Goal: Check status: Check status

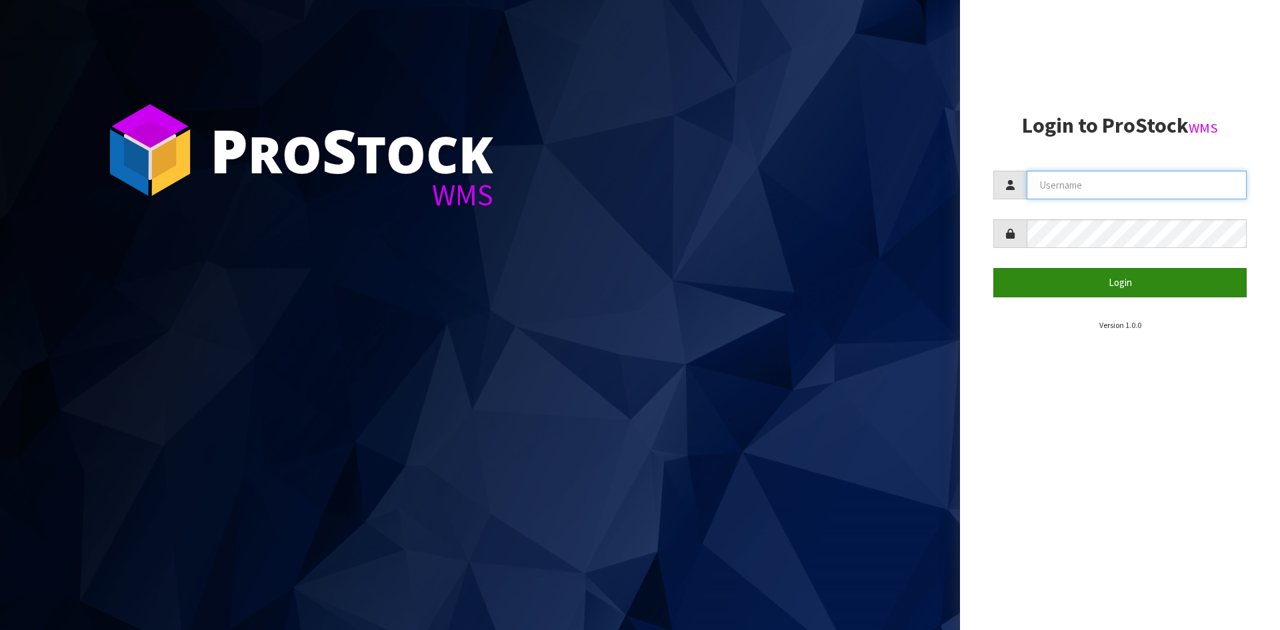
type input "YOURREFORMER"
click at [1020, 281] on button "Login" at bounding box center [1120, 282] width 253 height 29
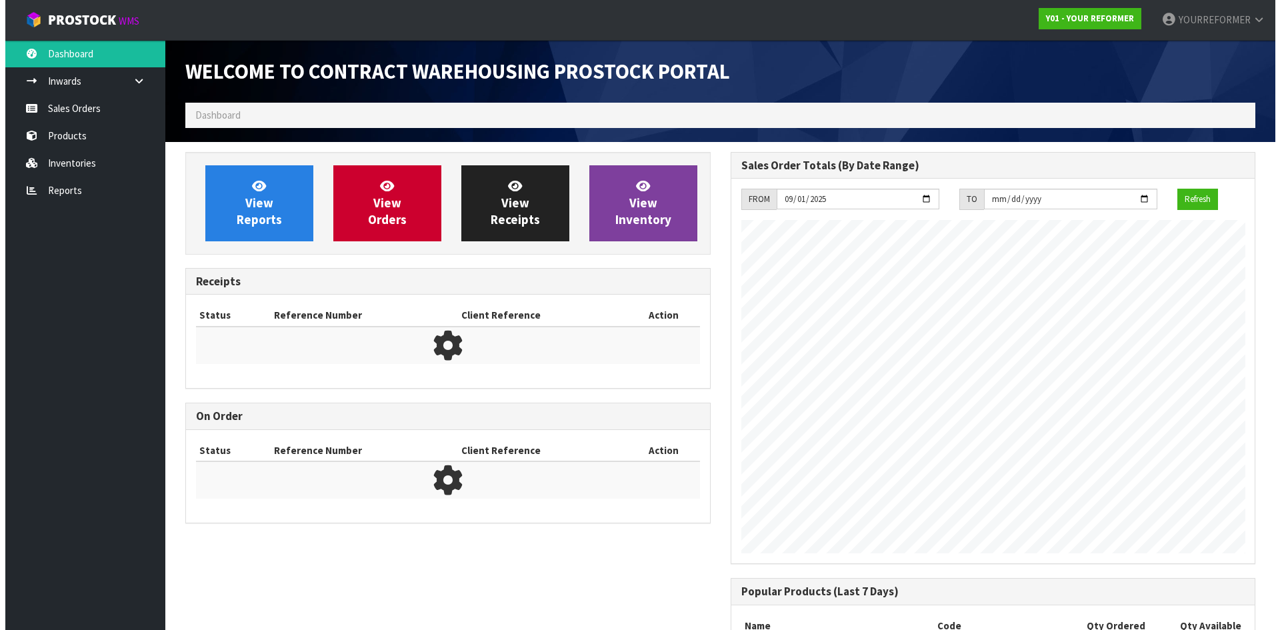
scroll to position [632, 545]
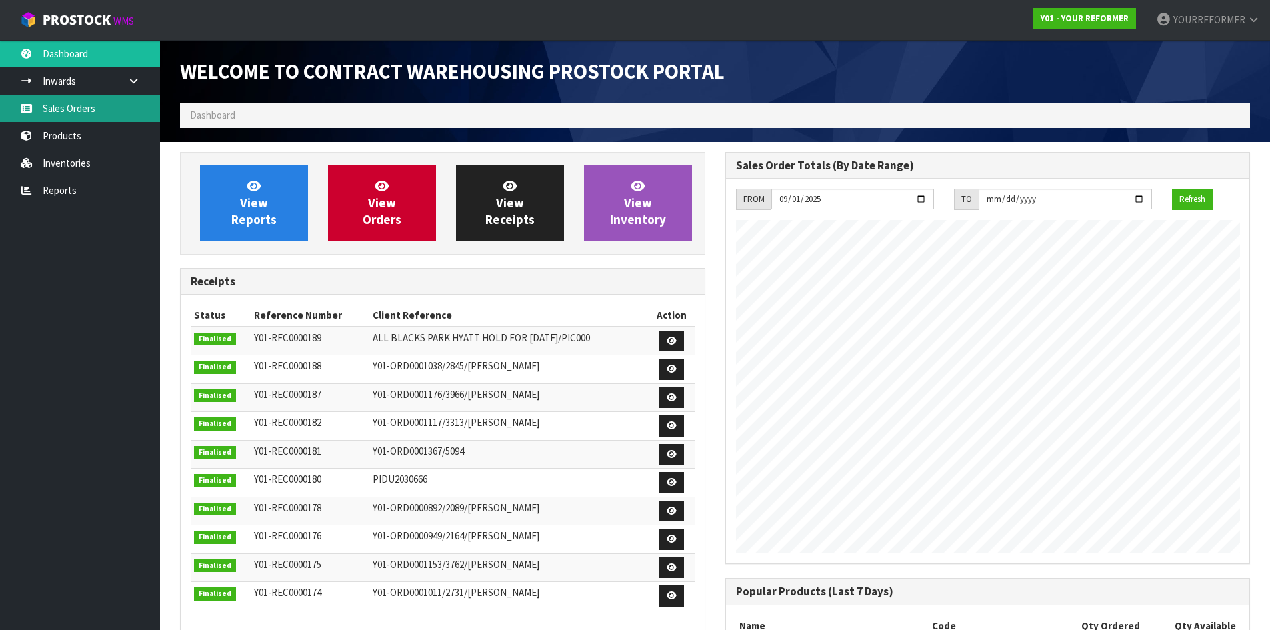
click at [105, 102] on link "Sales Orders" at bounding box center [80, 108] width 160 height 27
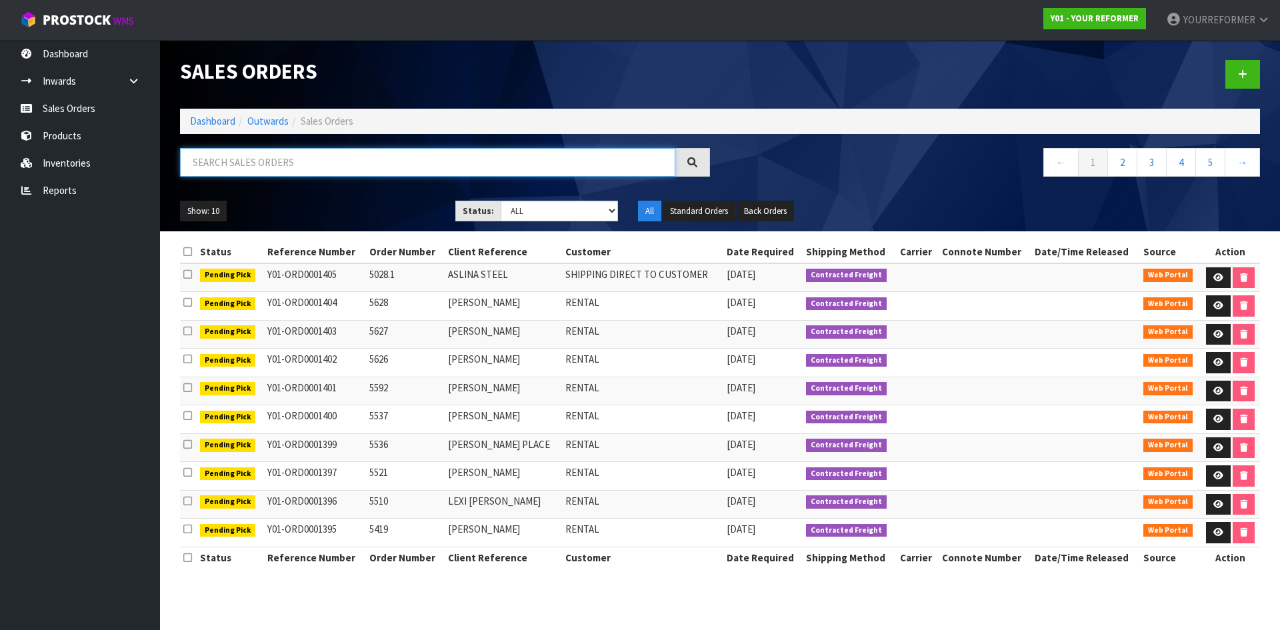
click at [285, 156] on input "text" at bounding box center [427, 162] width 495 height 29
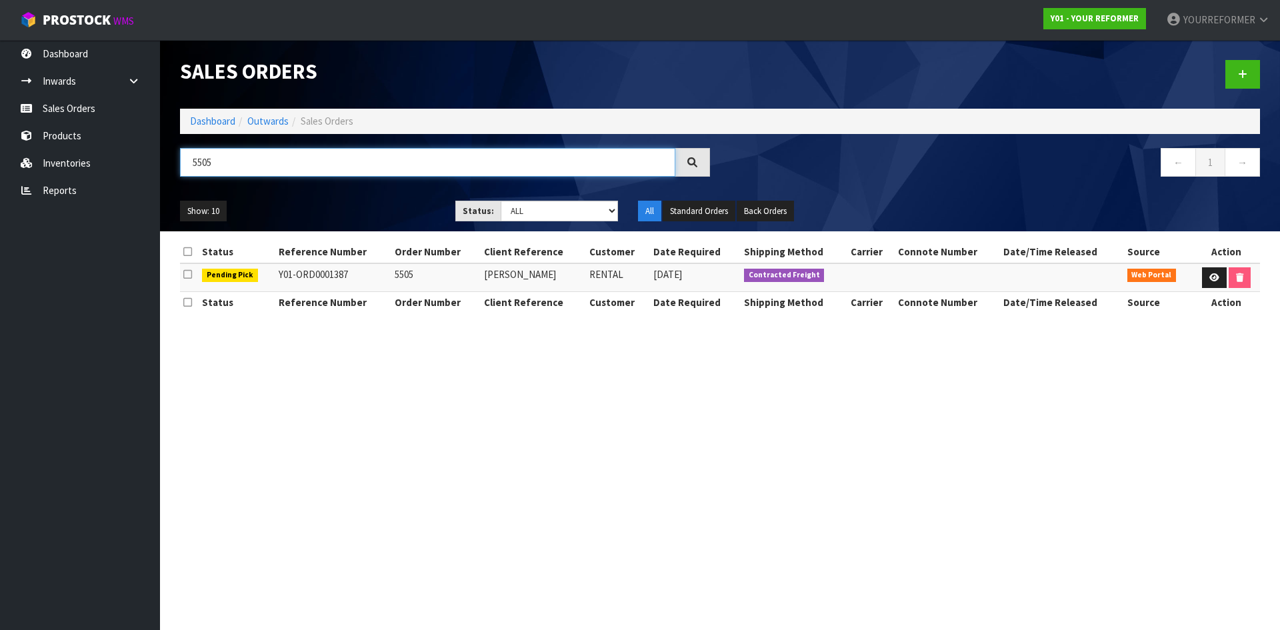
type input "5505"
drag, startPoint x: 345, startPoint y: 276, endPoint x: 273, endPoint y: 277, distance: 72.0
click at [273, 277] on tr "Pending Pick Y01-ORD0001387 5505 PARITOSH LALL RENTAL 29/09/2025 Contracted Fre…" at bounding box center [720, 277] width 1080 height 29
copy tr "Y01-ORD0001387"
click at [109, 104] on link "Sales Orders" at bounding box center [80, 108] width 160 height 27
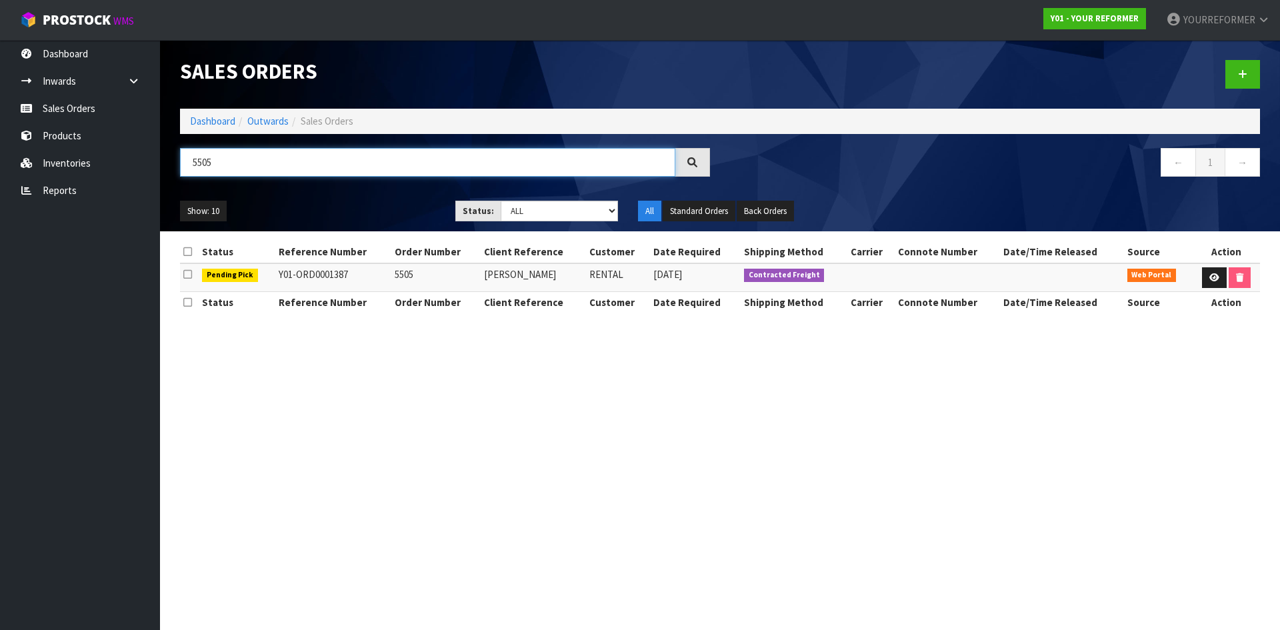
drag, startPoint x: 248, startPoint y: 168, endPoint x: 175, endPoint y: 171, distance: 72.7
click at [177, 171] on div "5505" at bounding box center [445, 167] width 550 height 39
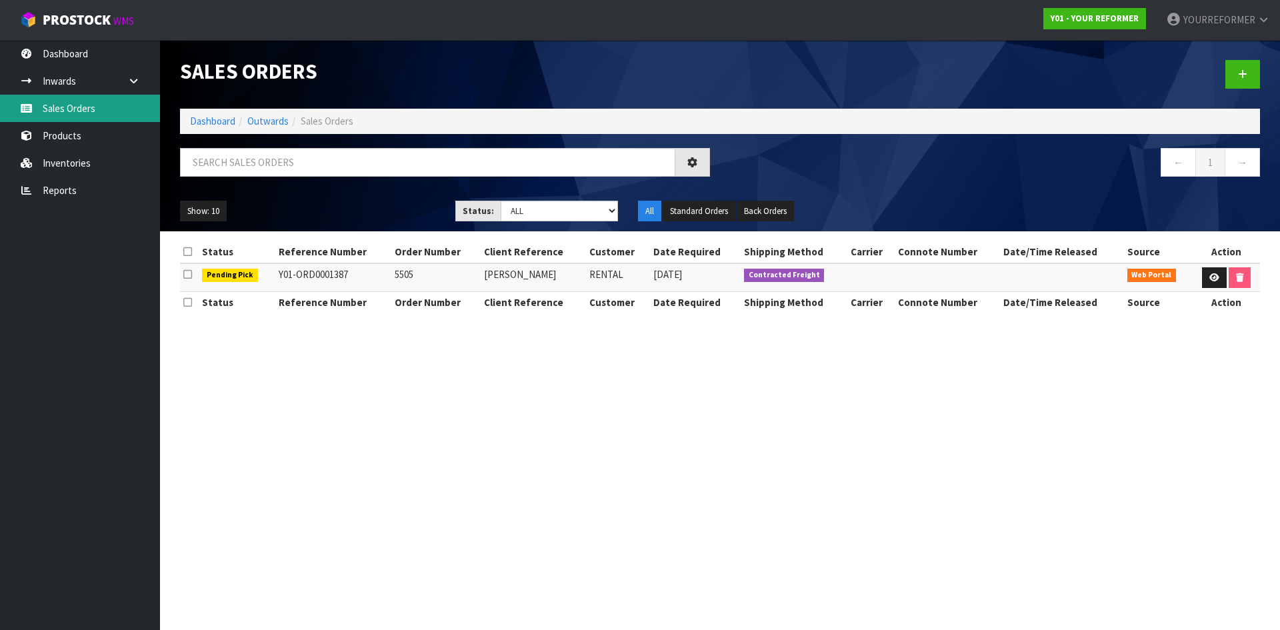
click at [88, 103] on link "Sales Orders" at bounding box center [80, 108] width 160 height 27
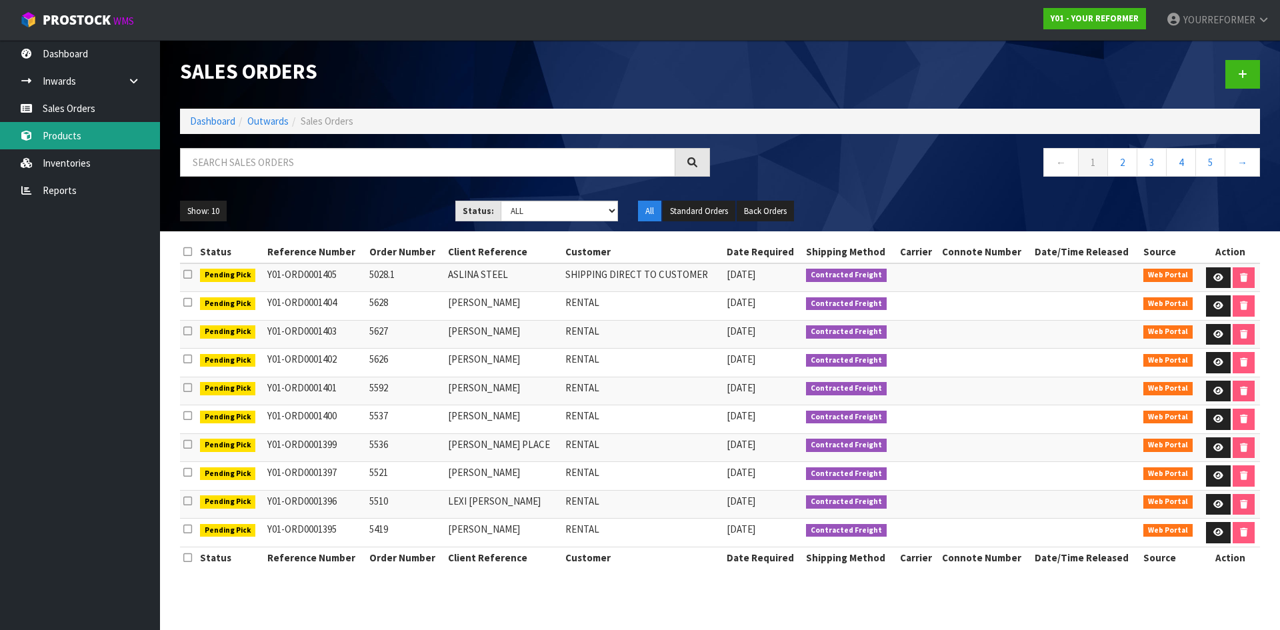
click at [81, 140] on link "Products" at bounding box center [80, 135] width 160 height 27
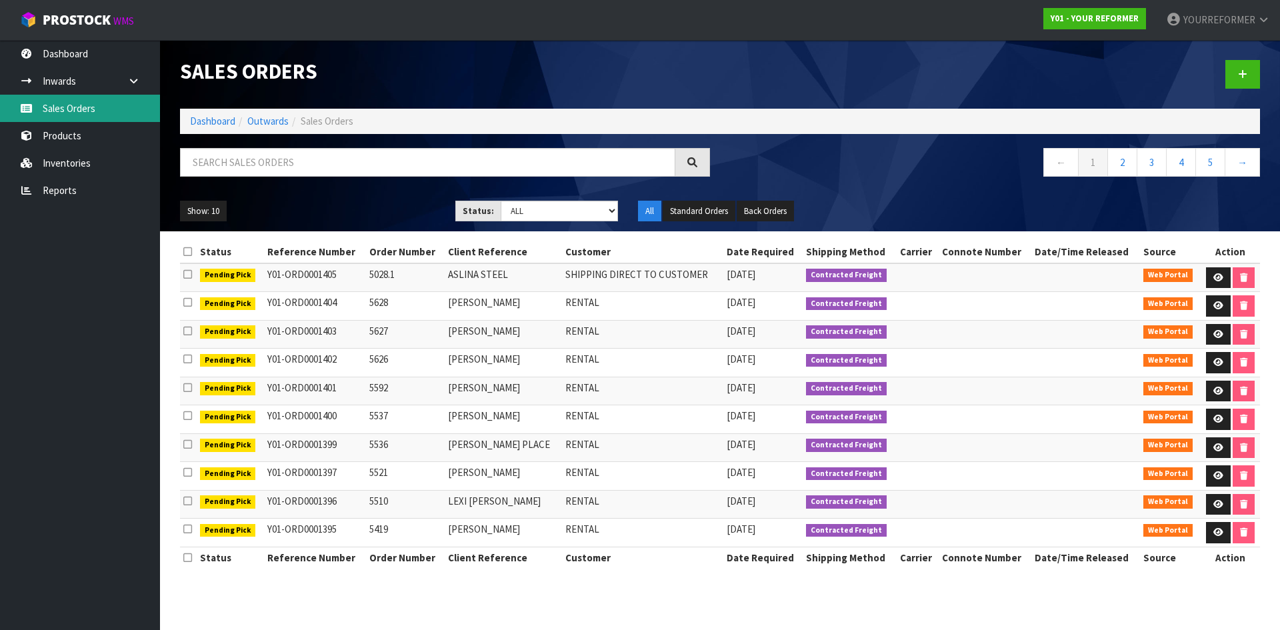
click at [93, 109] on link "Sales Orders" at bounding box center [80, 108] width 160 height 27
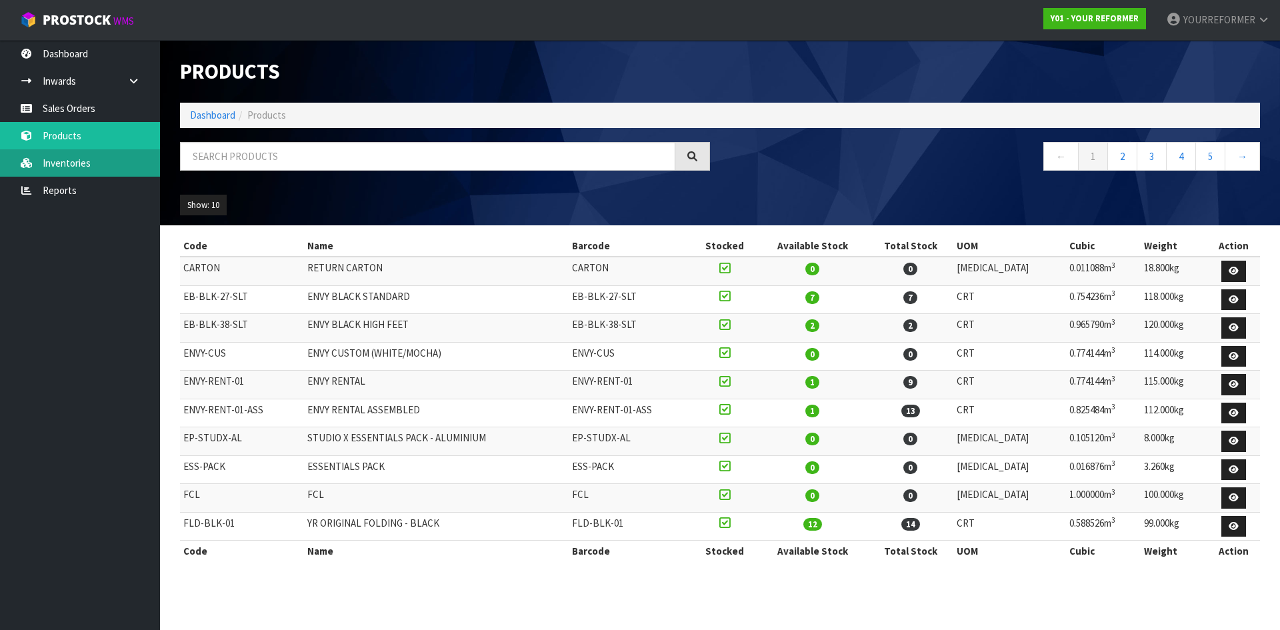
click at [99, 159] on link "Inventories" at bounding box center [80, 162] width 160 height 27
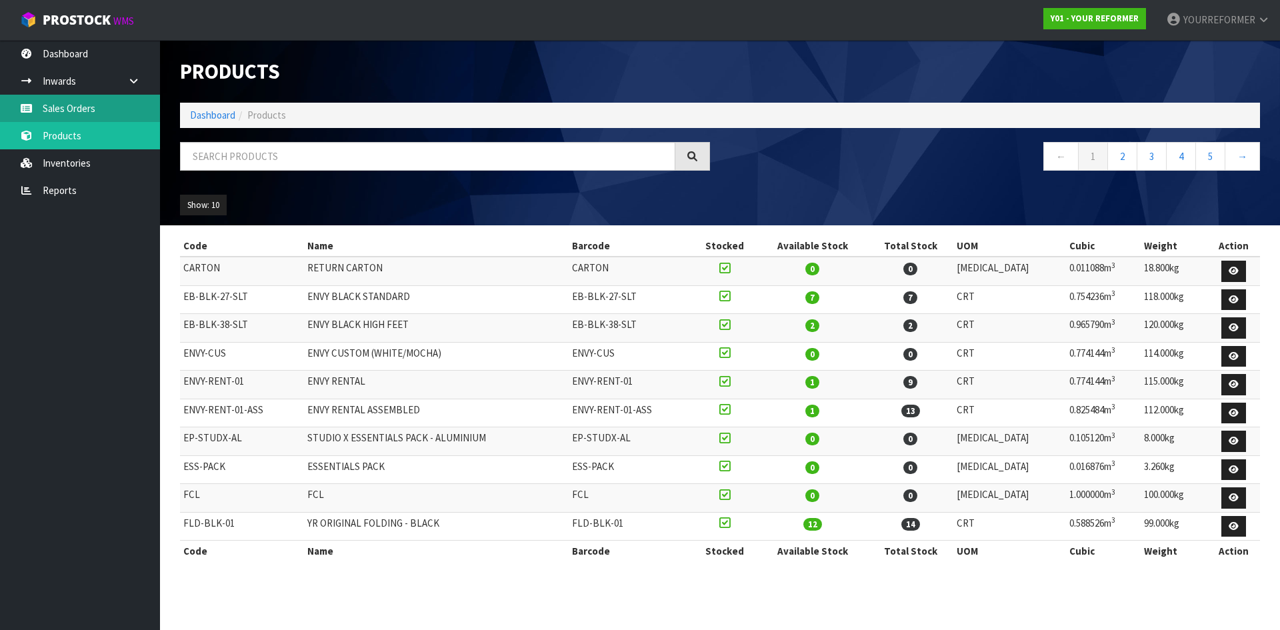
click at [107, 111] on link "Sales Orders" at bounding box center [80, 108] width 160 height 27
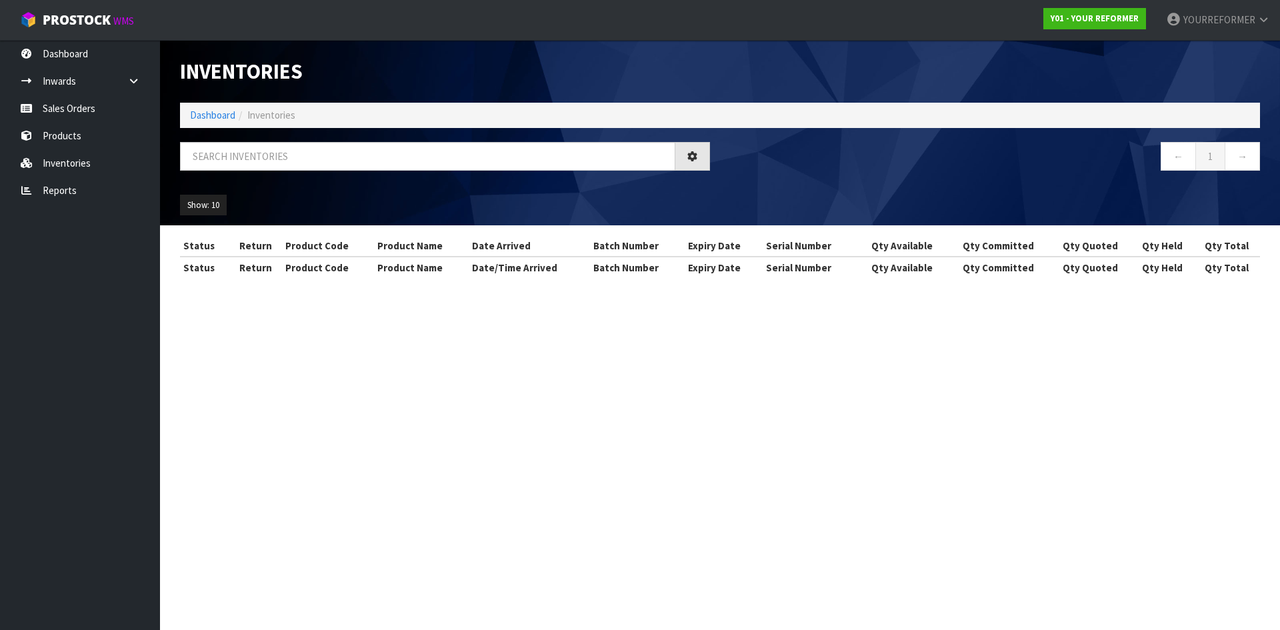
click at [83, 71] on div "Inventories Dashboard Inventories ← 1 → Show: 10 5 10 25 50 All Show Stock Stat…" at bounding box center [640, 151] width 1280 height 303
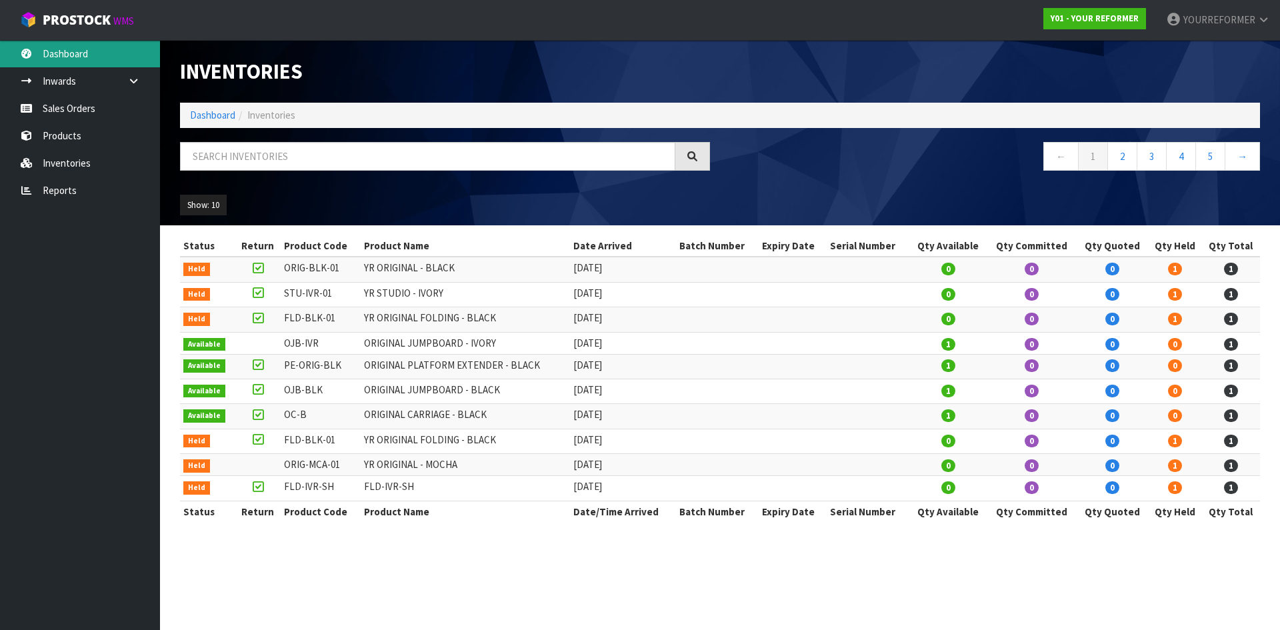
click at [83, 59] on link "Dashboard" at bounding box center [80, 53] width 160 height 27
click at [80, 85] on link "Inwards" at bounding box center [80, 80] width 160 height 27
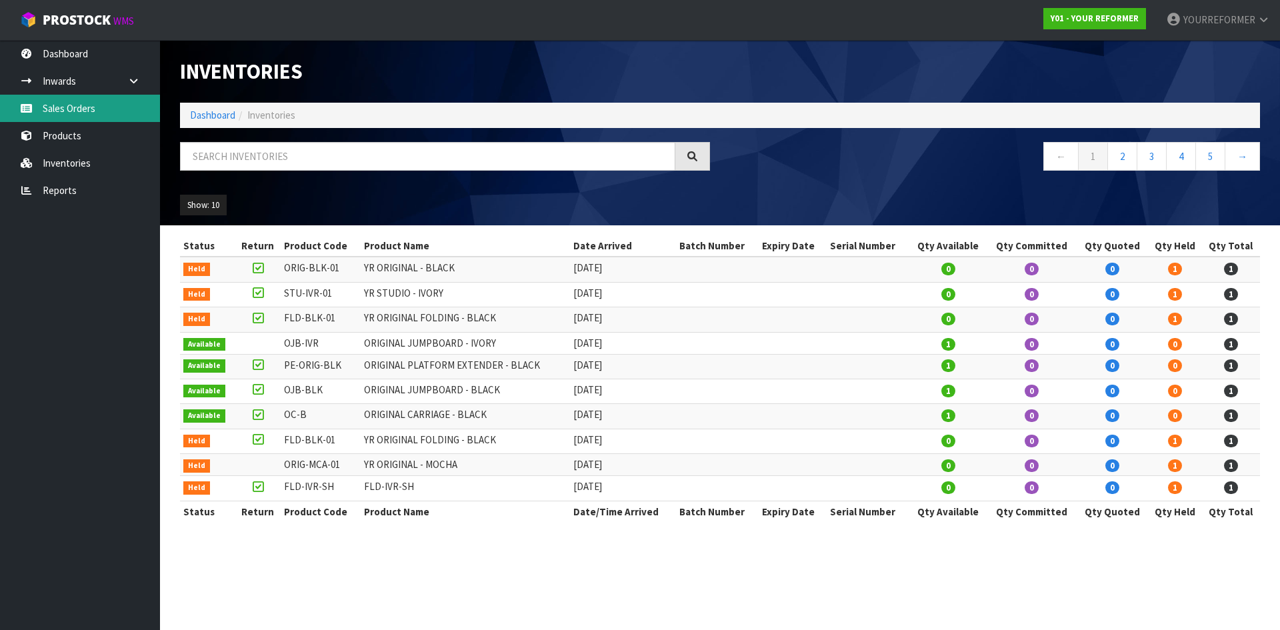
click at [91, 121] on link "Sales Orders" at bounding box center [80, 108] width 160 height 27
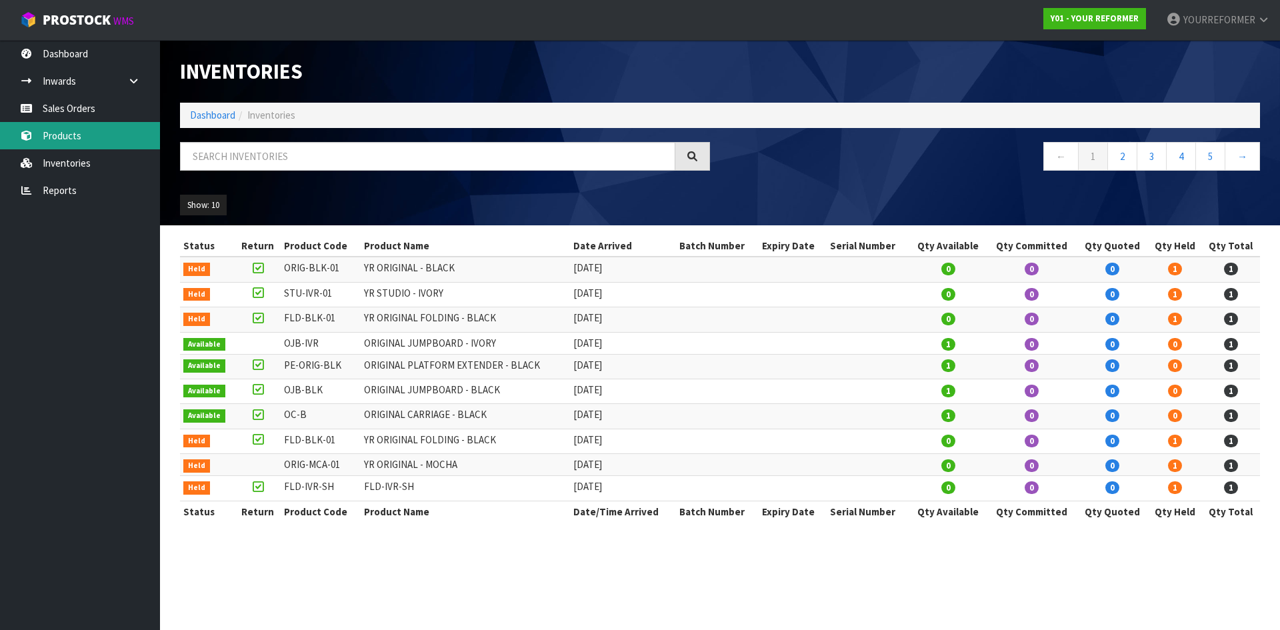
click at [89, 137] on link "Products" at bounding box center [80, 135] width 160 height 27
click at [99, 108] on link "Sales Orders" at bounding box center [80, 108] width 160 height 27
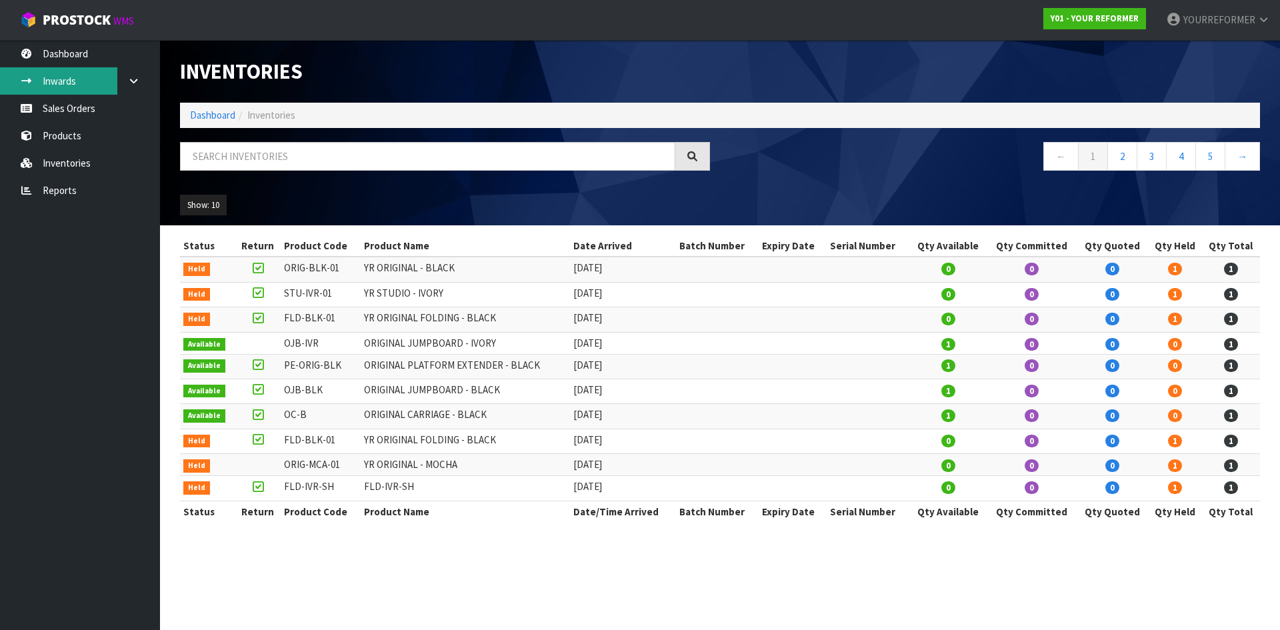
click at [69, 75] on link "Inwards" at bounding box center [80, 80] width 160 height 27
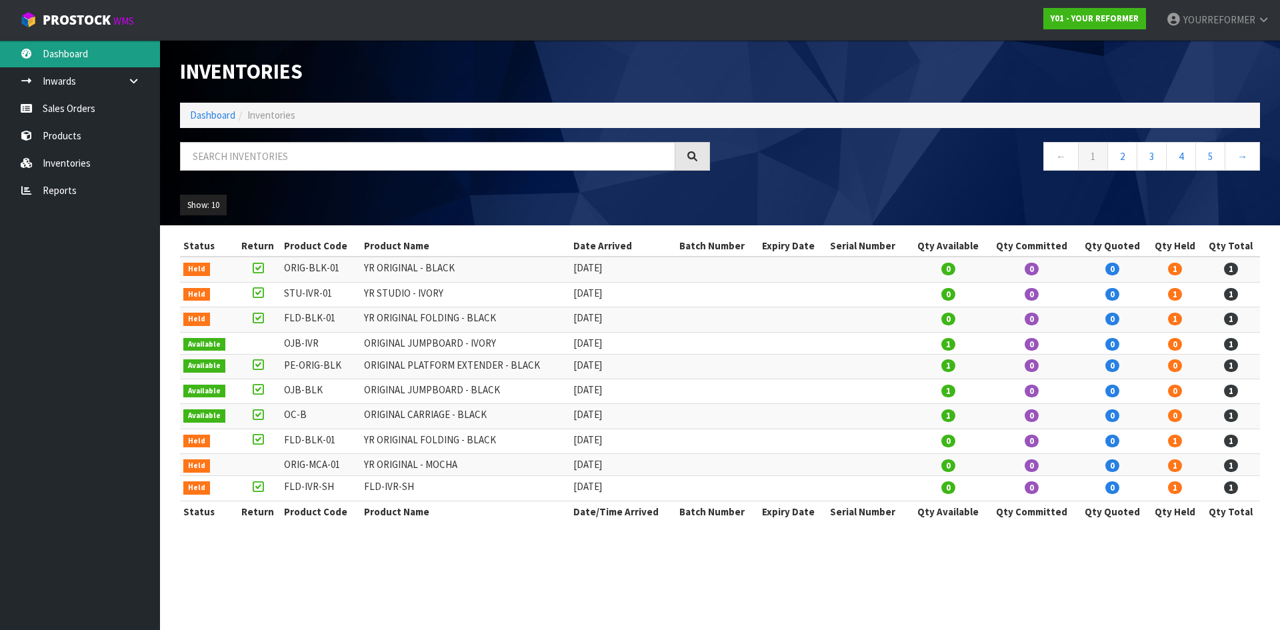
click at [79, 56] on link "Dashboard" at bounding box center [80, 53] width 160 height 27
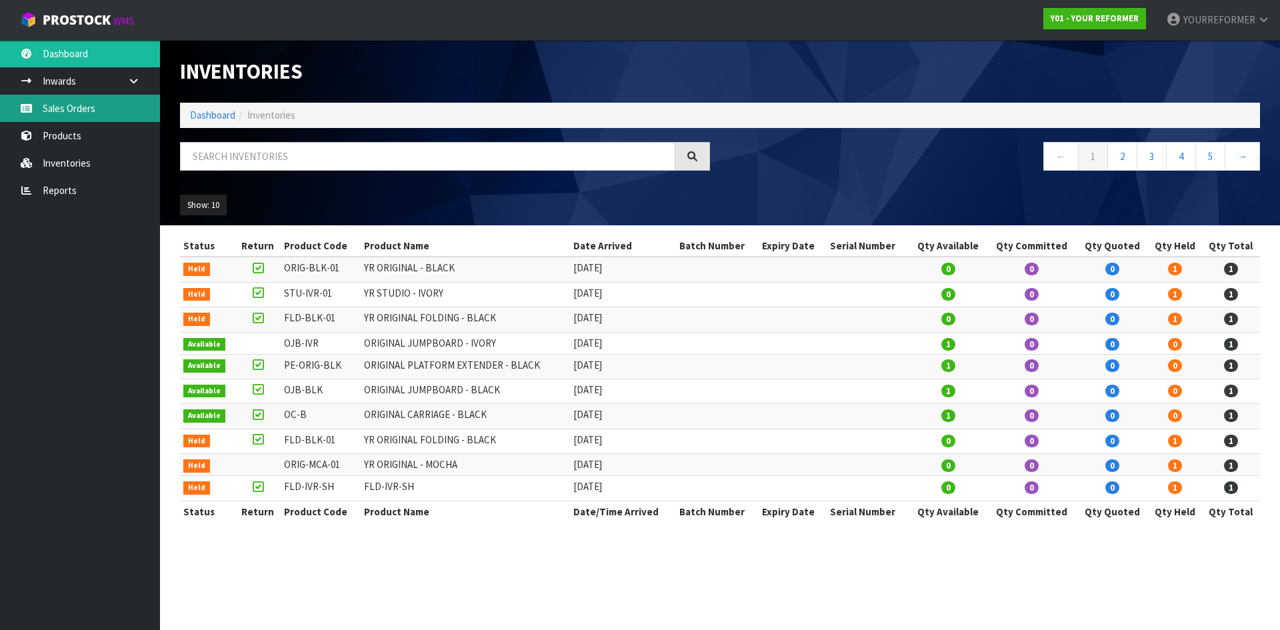
click at [87, 111] on link "Sales Orders" at bounding box center [80, 108] width 160 height 27
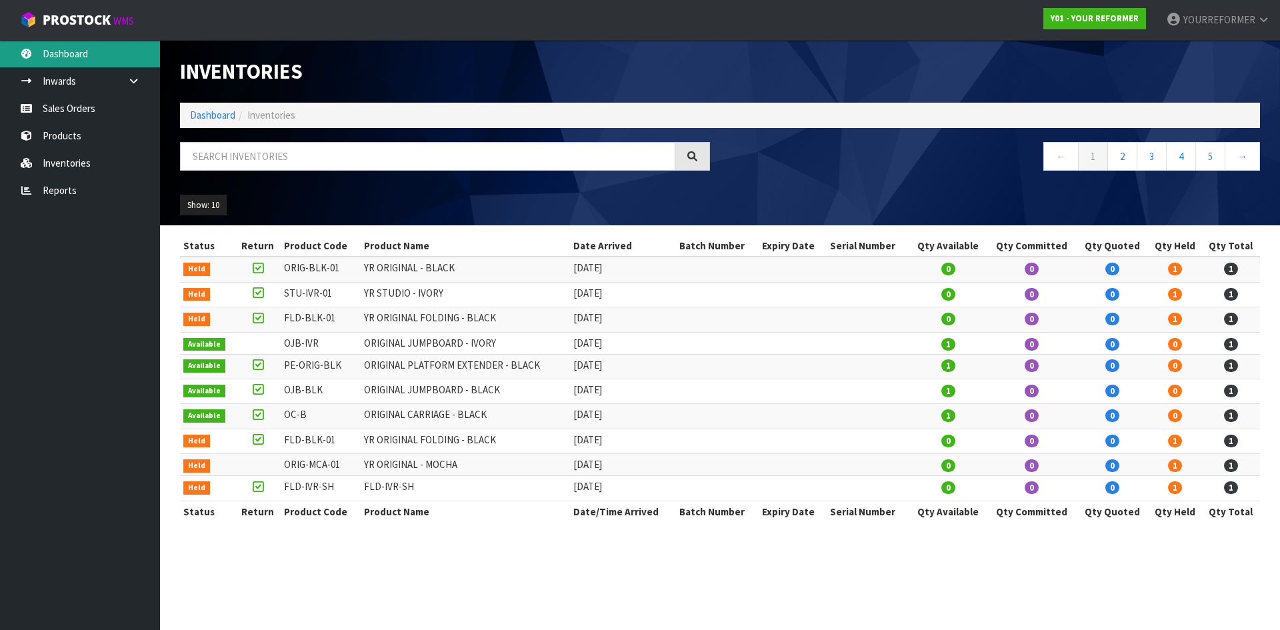
click at [85, 63] on link "Dashboard" at bounding box center [80, 53] width 160 height 27
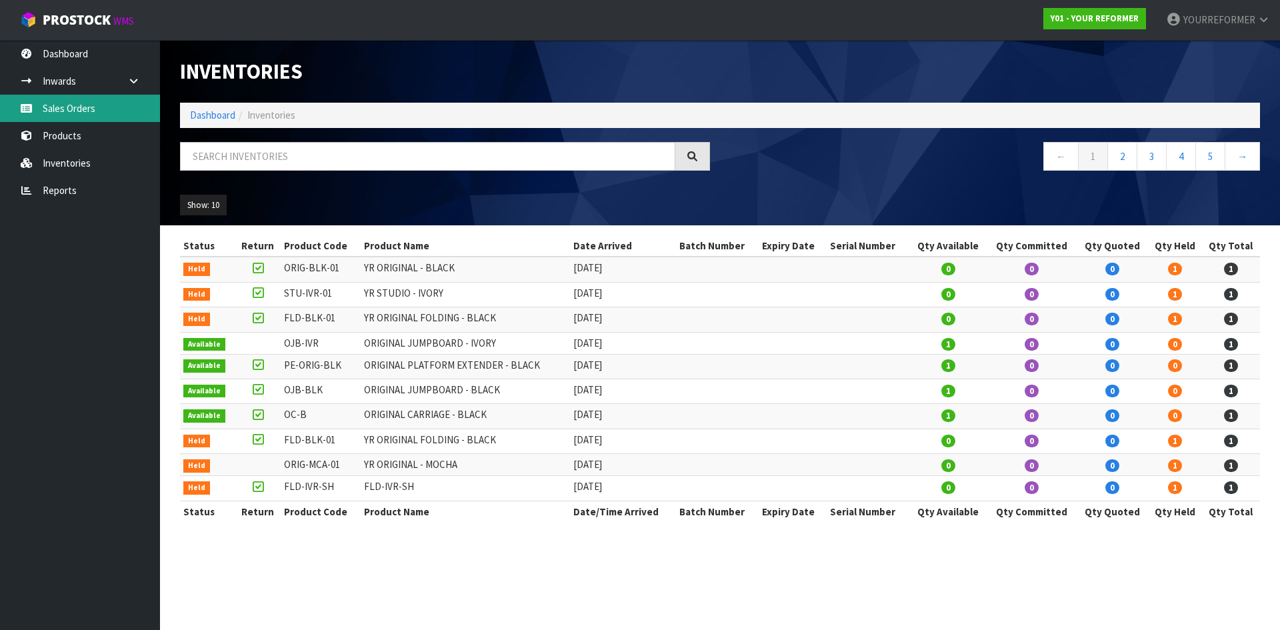
click at [95, 110] on link "Sales Orders" at bounding box center [80, 108] width 160 height 27
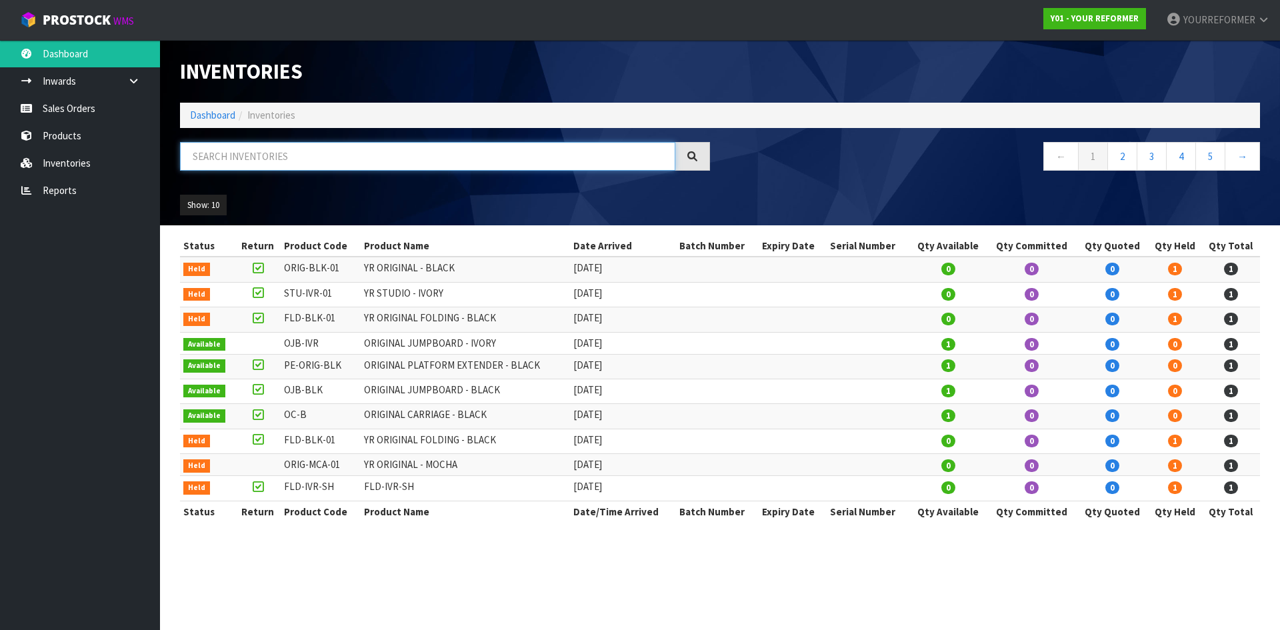
click at [273, 157] on input "text" at bounding box center [427, 156] width 495 height 29
paste input "5562"
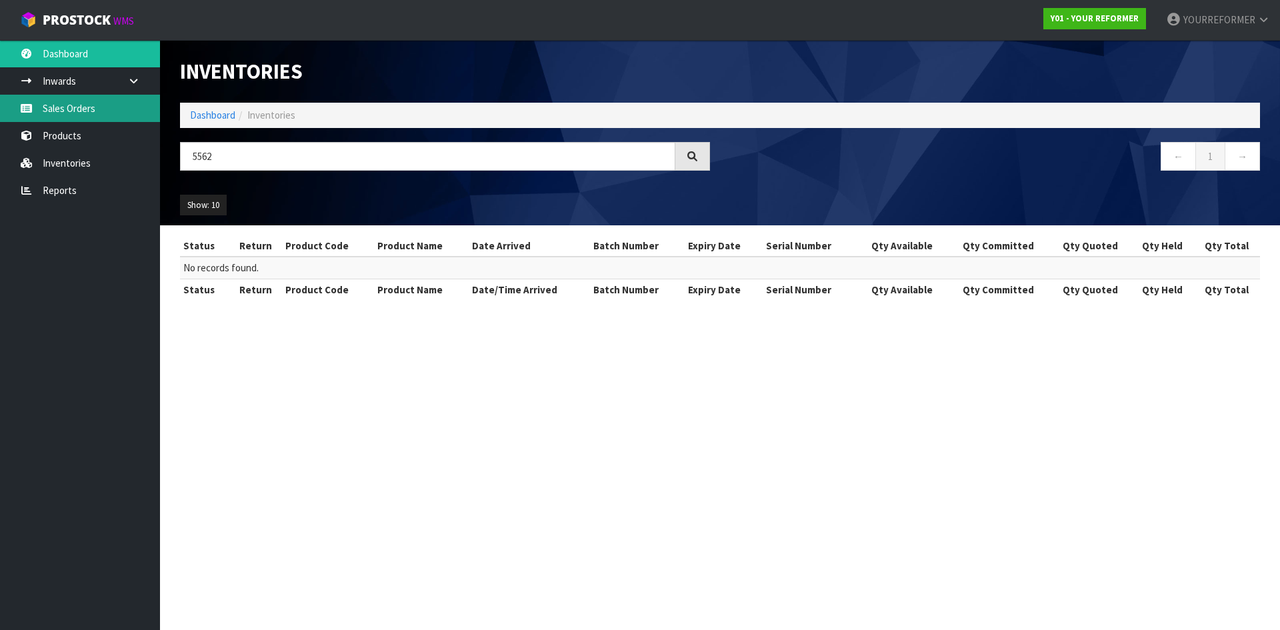
click at [113, 121] on link "Sales Orders" at bounding box center [80, 108] width 160 height 27
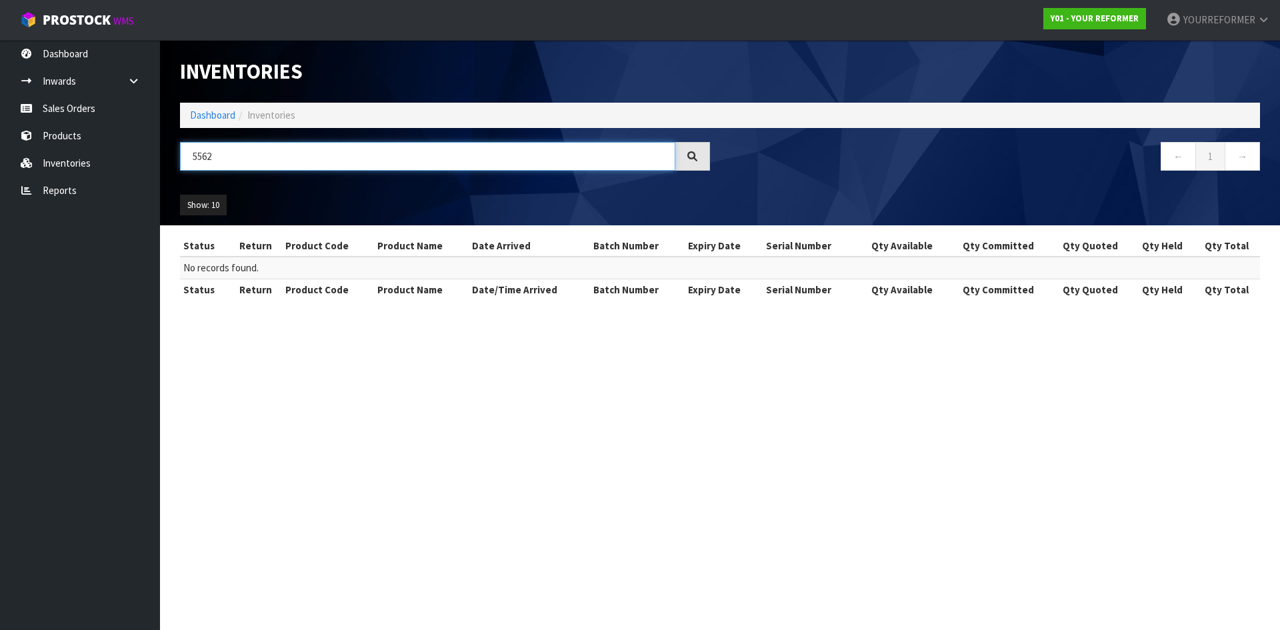
click at [256, 157] on input "5562" at bounding box center [427, 156] width 495 height 29
drag, startPoint x: 247, startPoint y: 161, endPoint x: 151, endPoint y: 167, distance: 95.6
click at [151, 167] on body "Toggle navigation ProStock WMS Y01 - YOUR REFORMER YOURREFORMER Logout Dashboar…" at bounding box center [640, 315] width 1280 height 630
paste input "Y01-ORD0001391"
type input "Y01-ORD0001391"
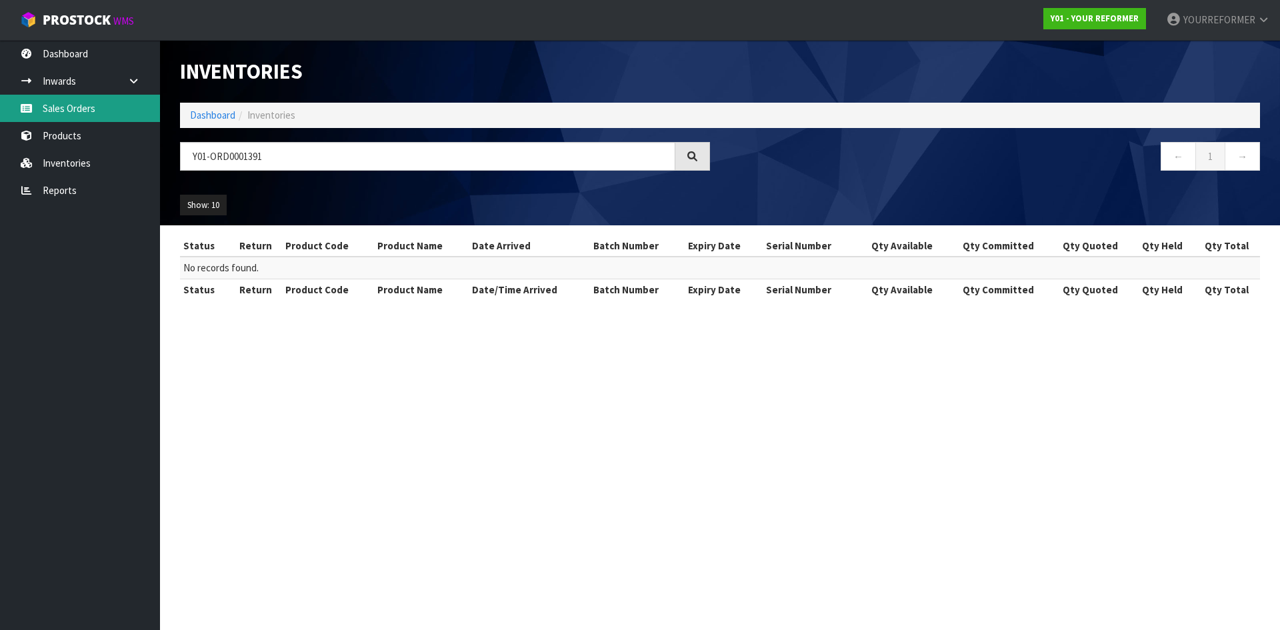
click at [69, 111] on link "Sales Orders" at bounding box center [80, 108] width 160 height 27
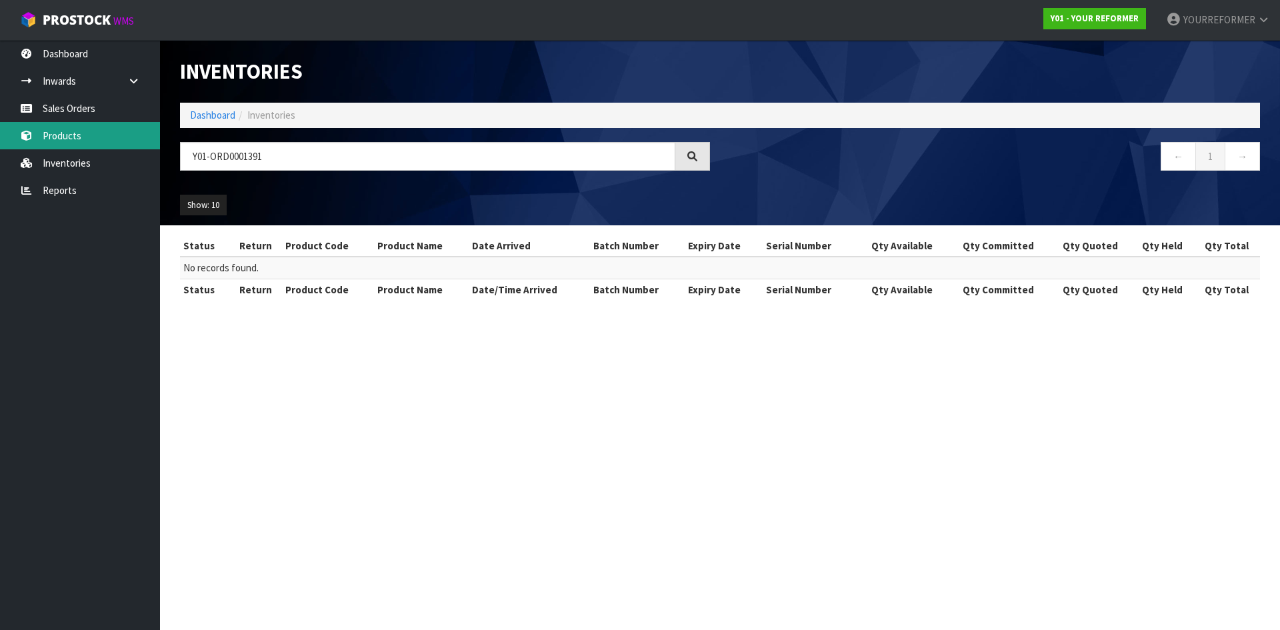
click at [97, 135] on link "Products" at bounding box center [80, 135] width 160 height 27
click at [94, 162] on link "Inventories" at bounding box center [80, 162] width 160 height 27
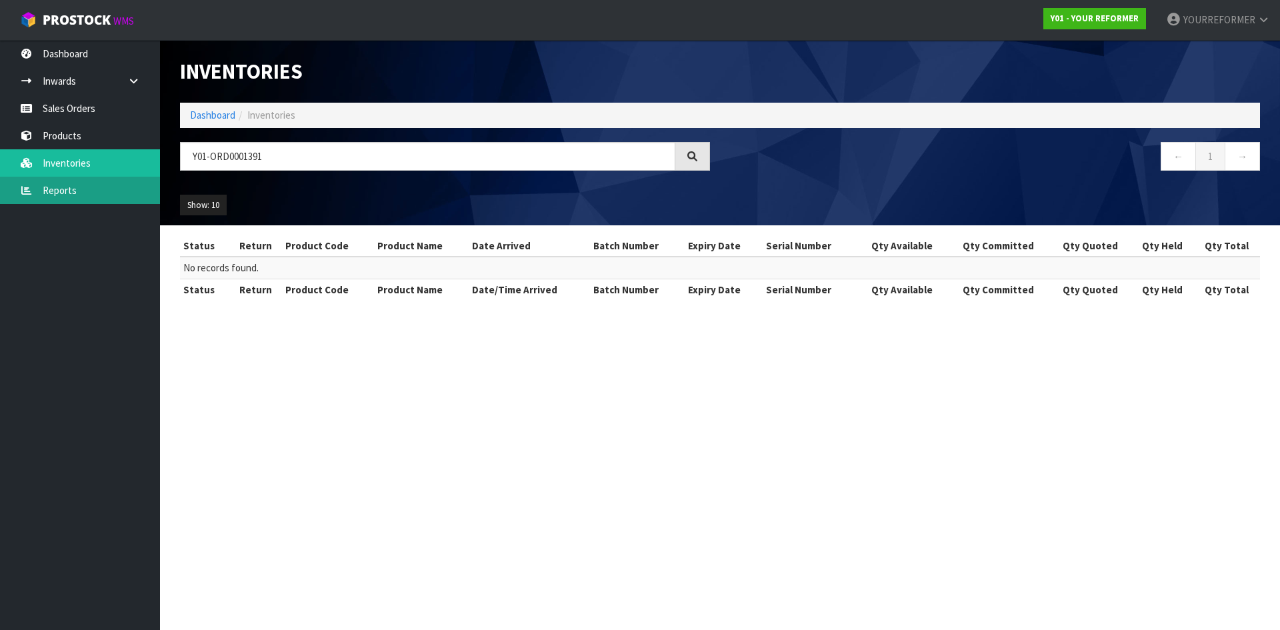
click at [85, 179] on link "Reports" at bounding box center [80, 190] width 160 height 27
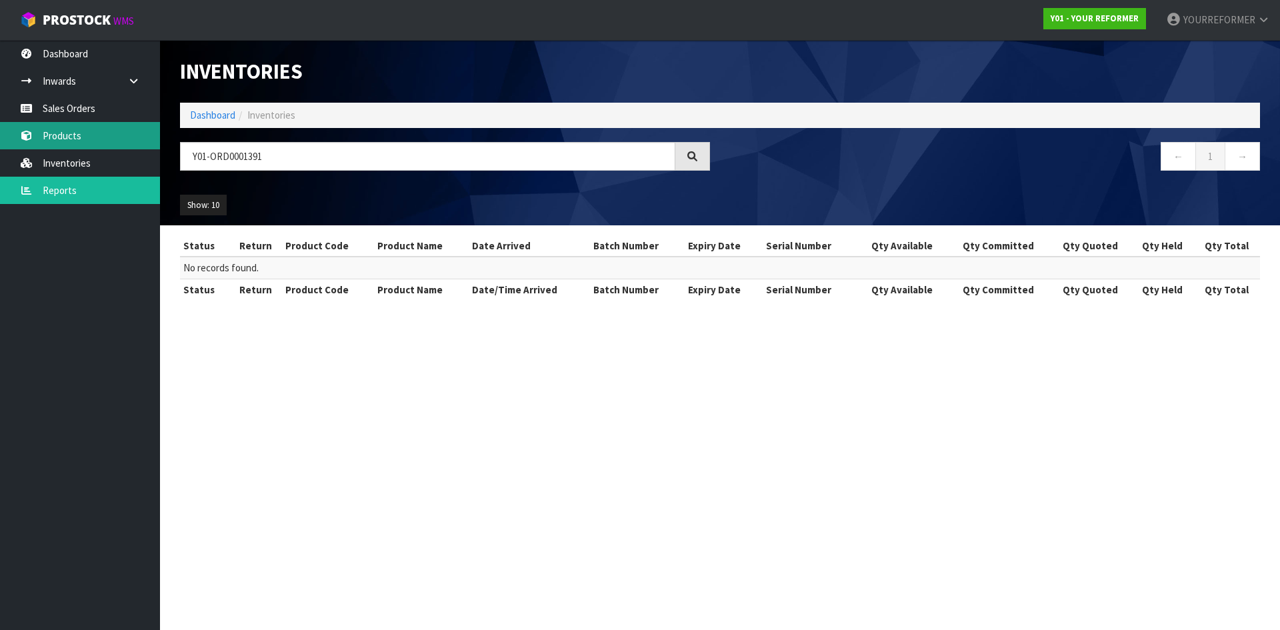
click at [79, 125] on link "Products" at bounding box center [80, 135] width 160 height 27
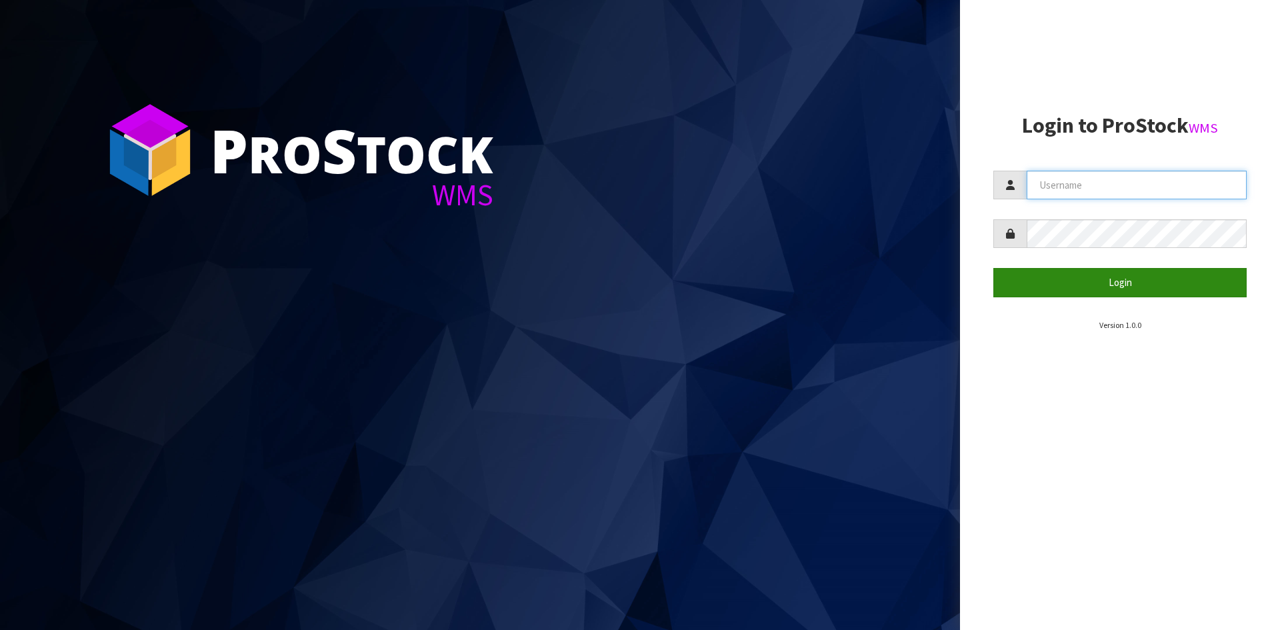
type input "YOURREFORMER"
drag, startPoint x: 1105, startPoint y: 285, endPoint x: 897, endPoint y: 333, distance: 213.5
click at [1104, 285] on button "Login" at bounding box center [1120, 282] width 253 height 29
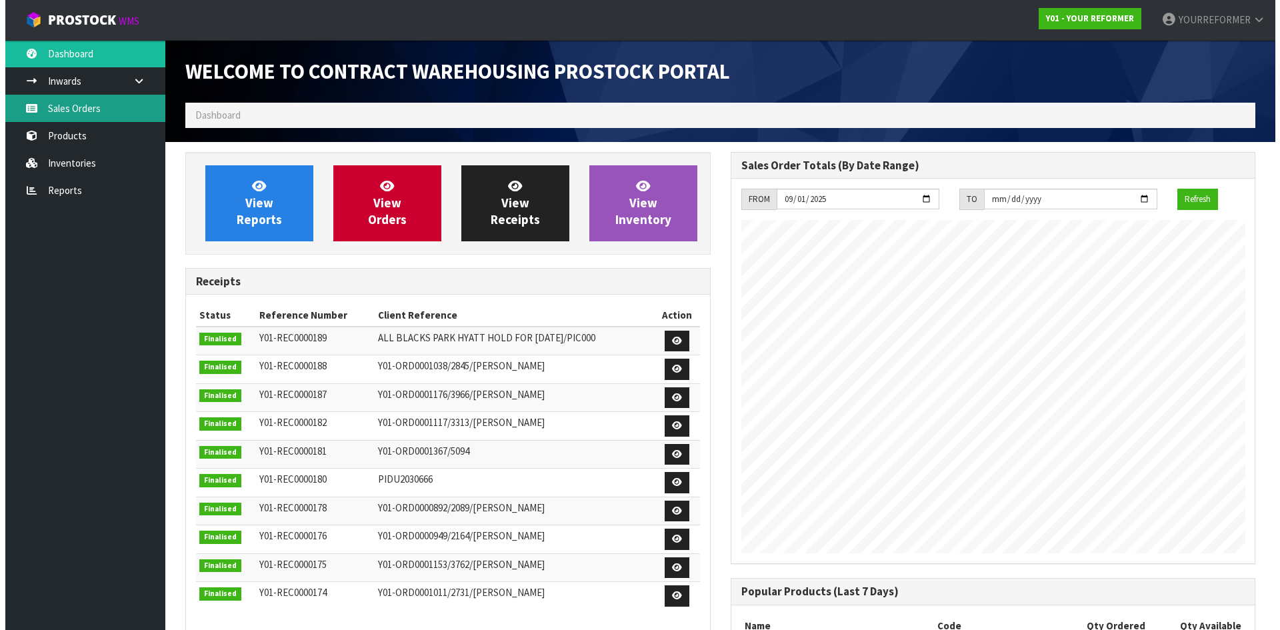
scroll to position [632, 545]
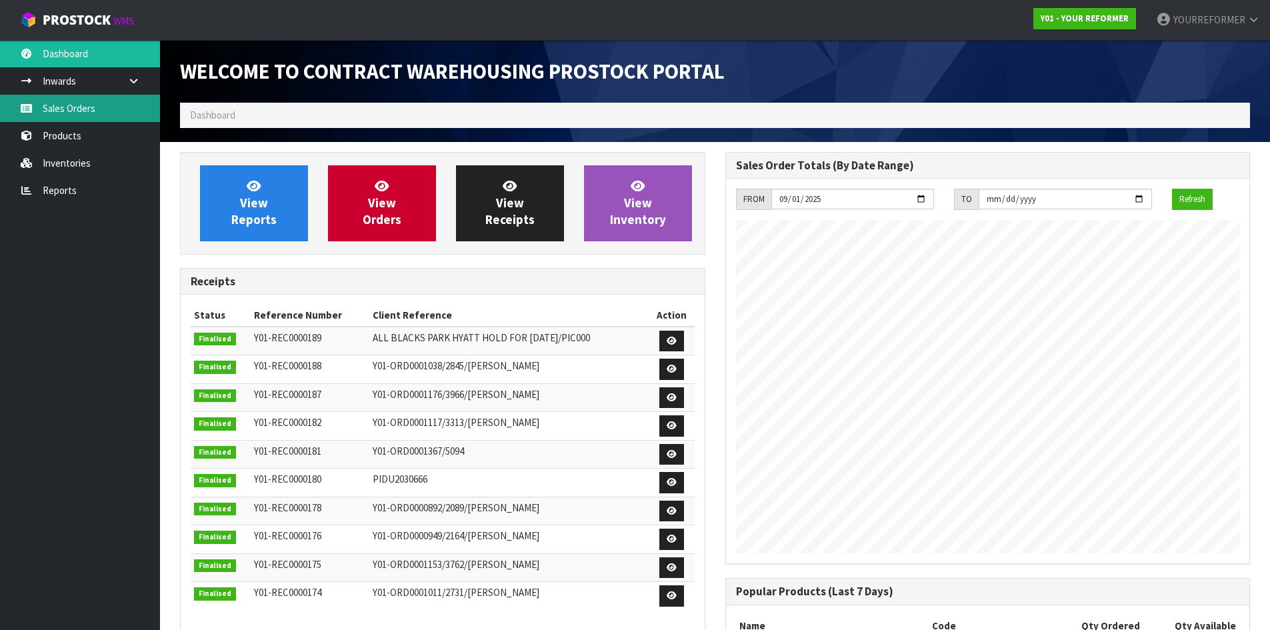
click at [100, 109] on link "Sales Orders" at bounding box center [80, 108] width 160 height 27
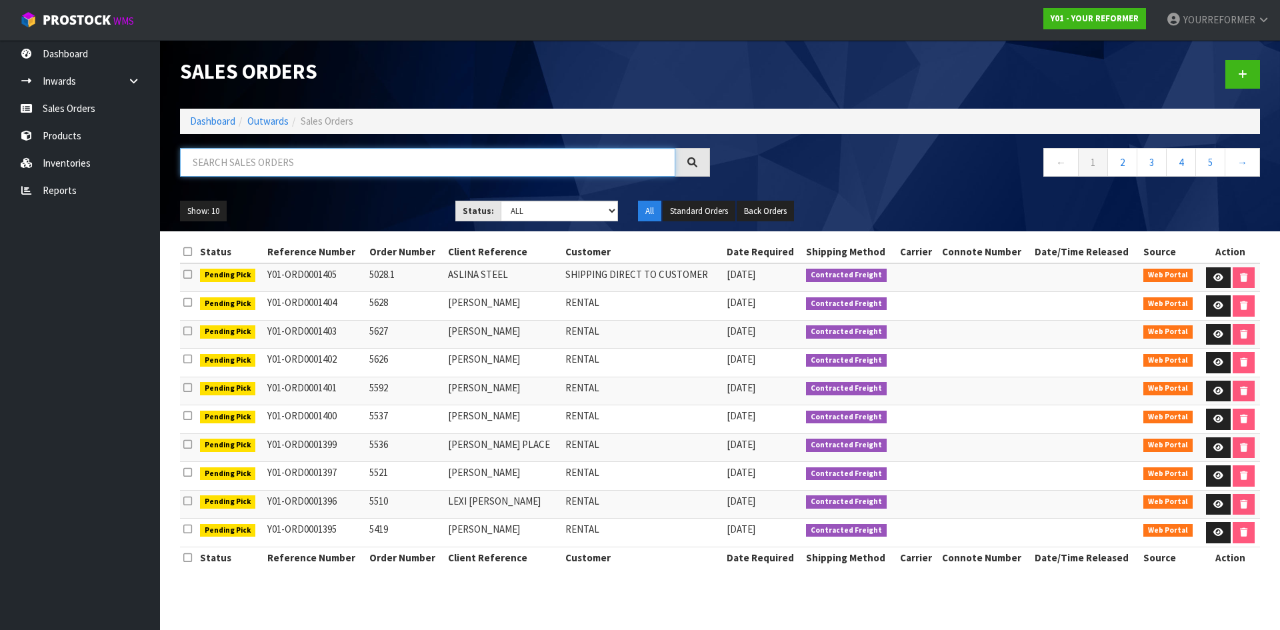
click at [229, 163] on input "text" at bounding box center [427, 162] width 495 height 29
paste input "Y01-ORD0001391"
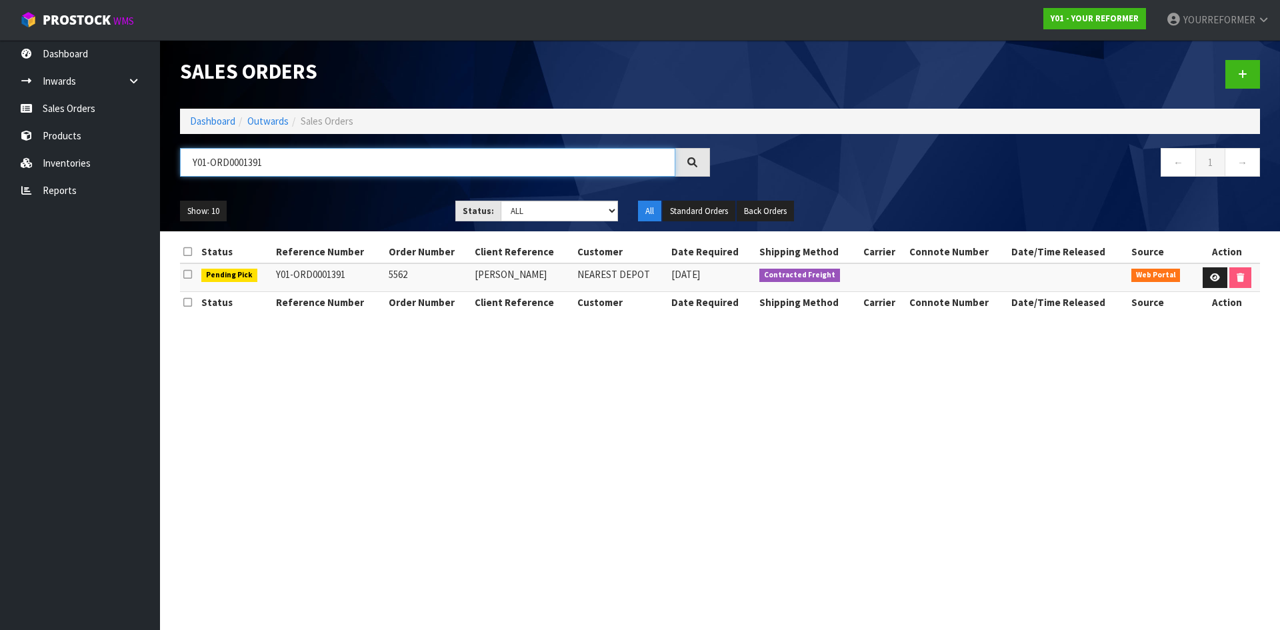
type input "Y01-ORD0001391"
click at [103, 106] on link "Sales Orders" at bounding box center [80, 108] width 160 height 27
